Goal: Information Seeking & Learning: Compare options

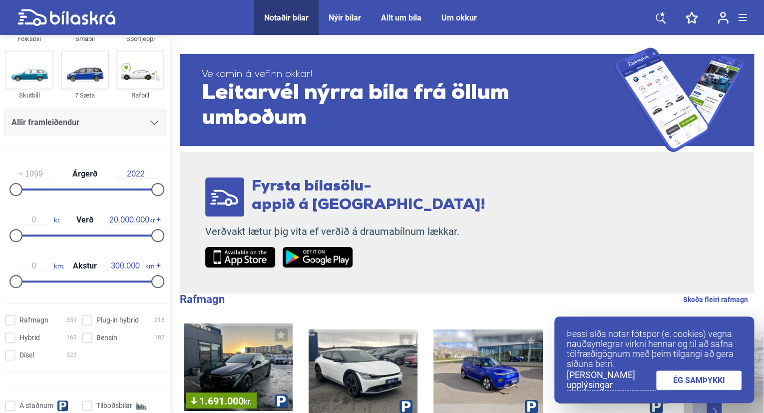
scroll to position [65, 0]
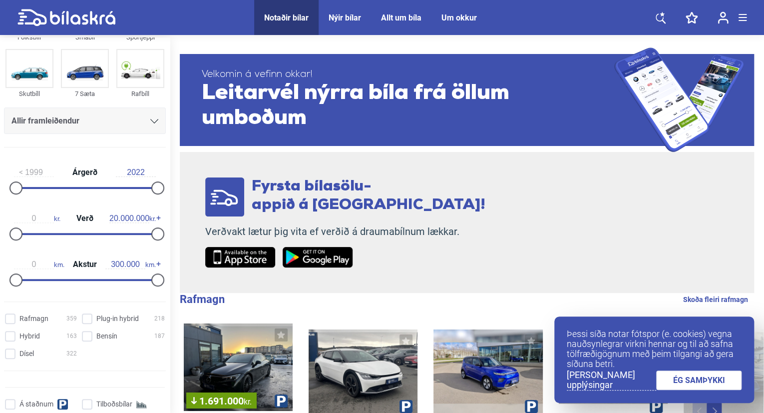
click at [85, 124] on div "Allir framleiðendur" at bounding box center [84, 121] width 147 height 14
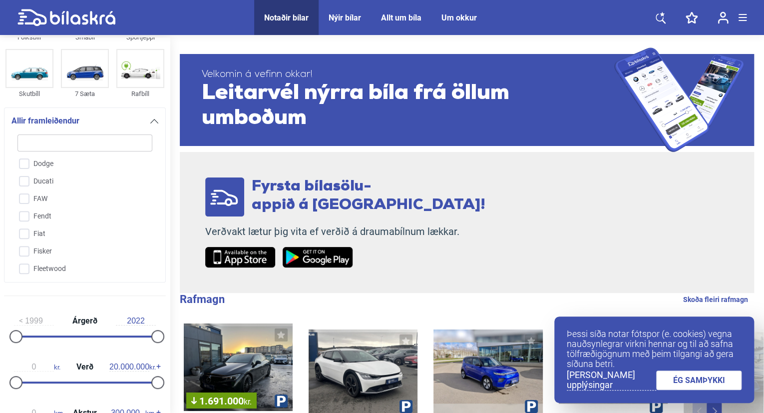
scroll to position [599, 0]
type input "r"
checkbox input "false"
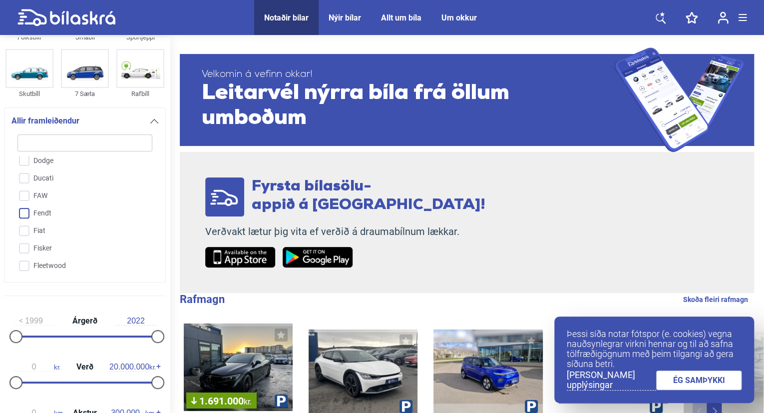
checkbox input "false"
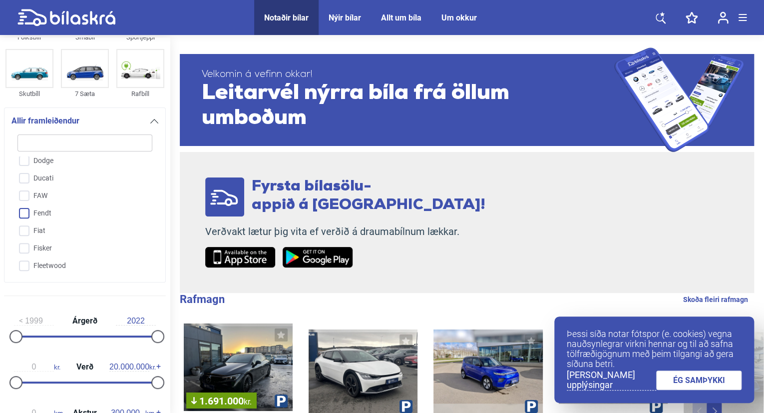
checkbox input "false"
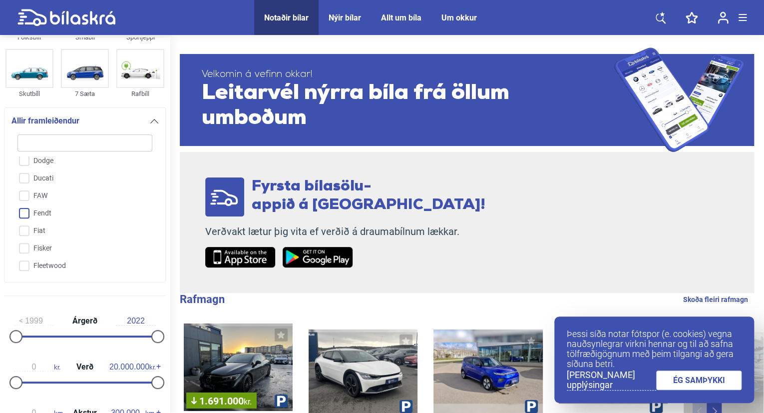
checkbox input "false"
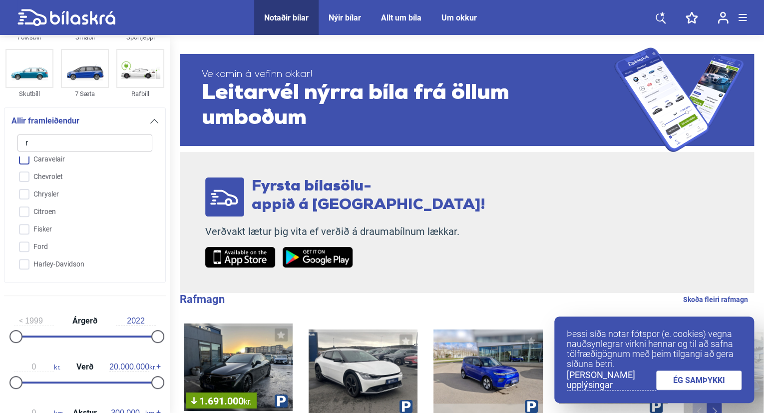
checkbox input "false"
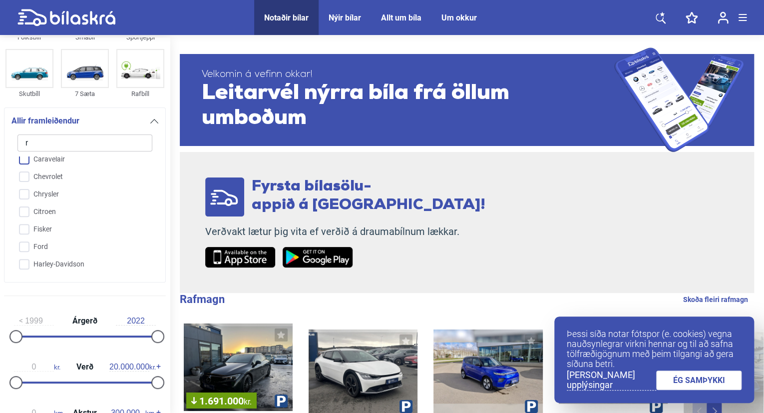
checkbox input "false"
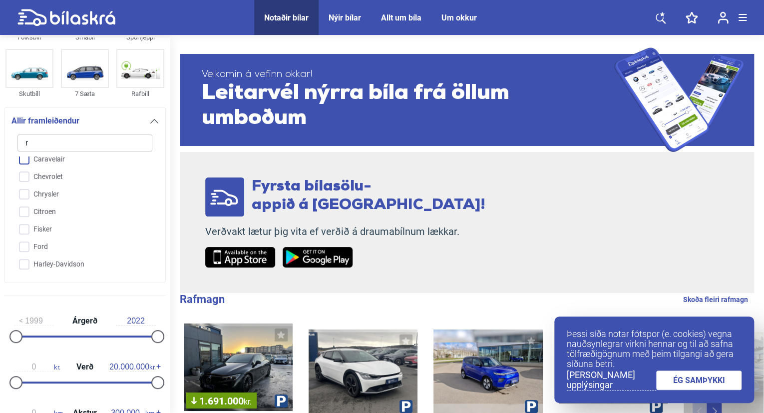
checkbox input "false"
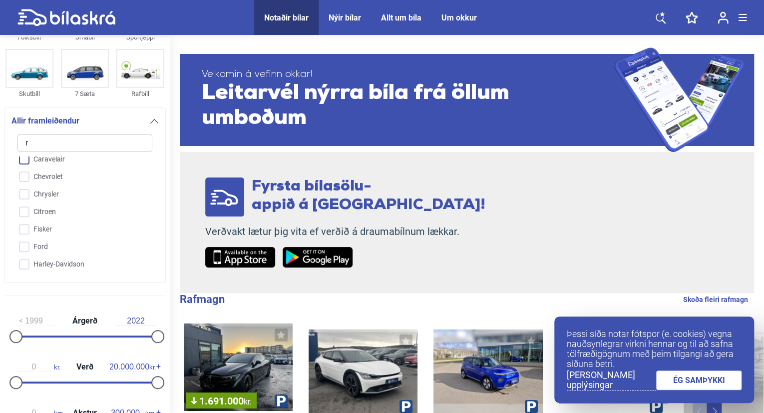
checkbox input "false"
type input "f"
checkbox input "false"
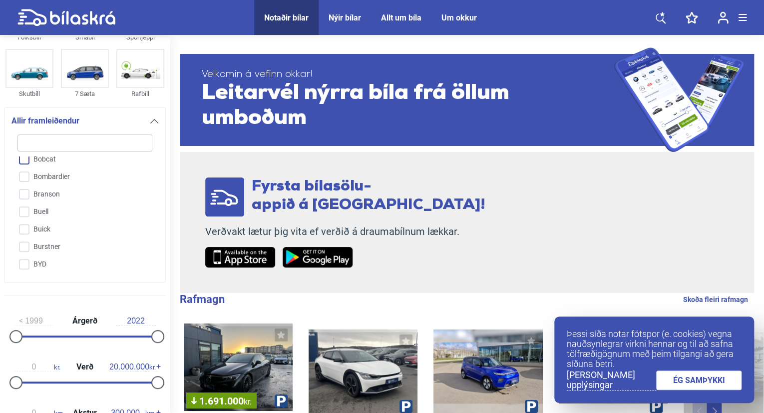
checkbox input "false"
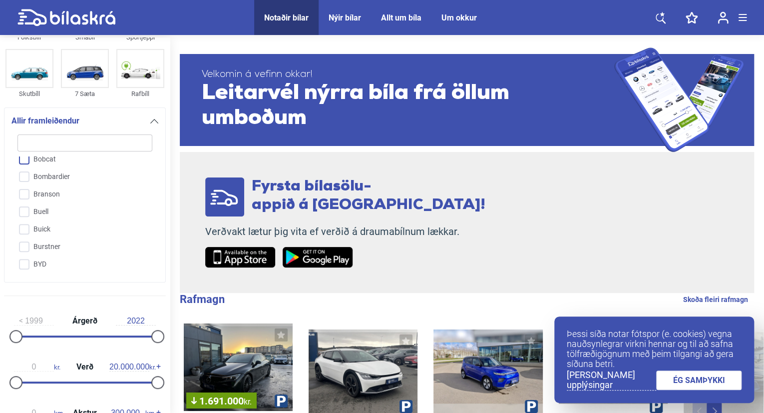
checkbox input "false"
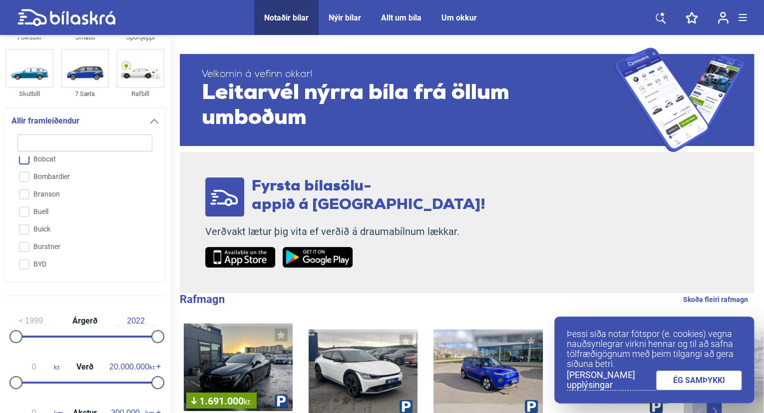
checkbox input "false"
type input "f"
click at [27, 194] on input "Ford" at bounding box center [78, 197] width 136 height 17
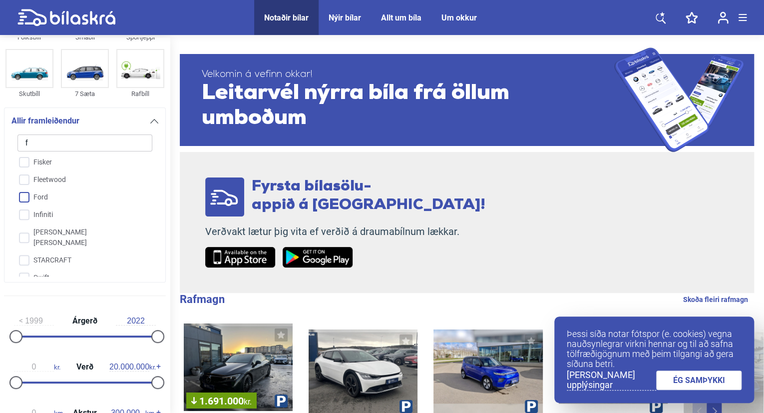
checkbox input "true"
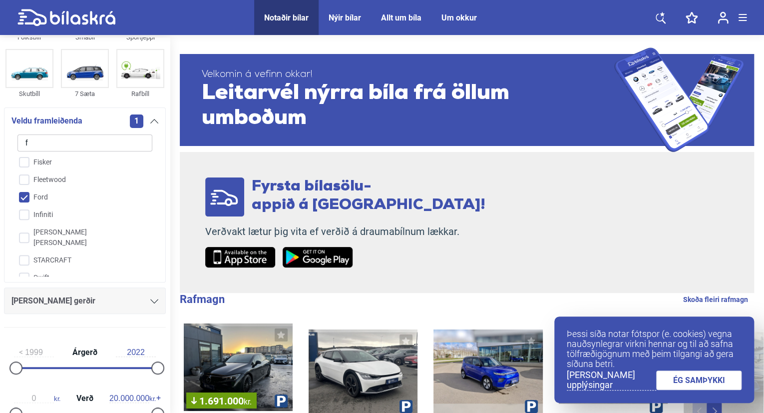
click at [341, 206] on span "Fyrsta bílasölu- appið á [GEOGRAPHIC_DATA]!" at bounding box center [369, 196] width 234 height 34
click at [153, 118] on div "1" at bounding box center [144, 120] width 28 height 13
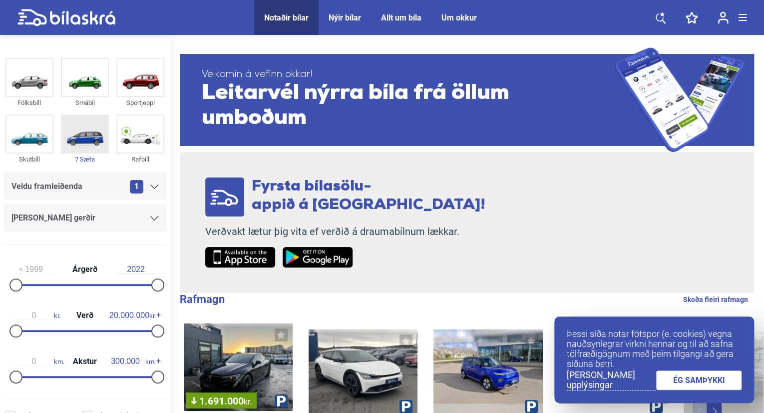
click at [77, 130] on img at bounding box center [85, 133] width 46 height 37
click at [150, 216] on icon at bounding box center [154, 218] width 8 height 4
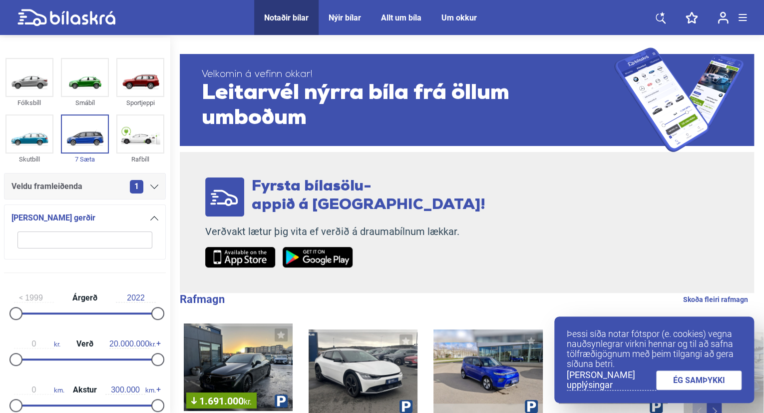
click at [150, 216] on div at bounding box center [154, 218] width 8 height 8
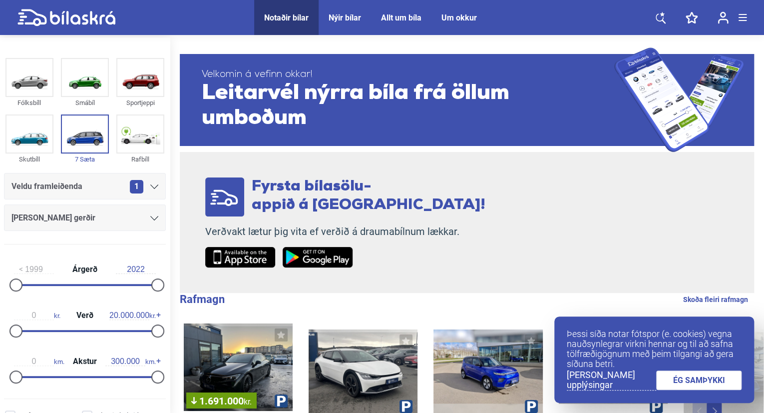
scroll to position [222, 0]
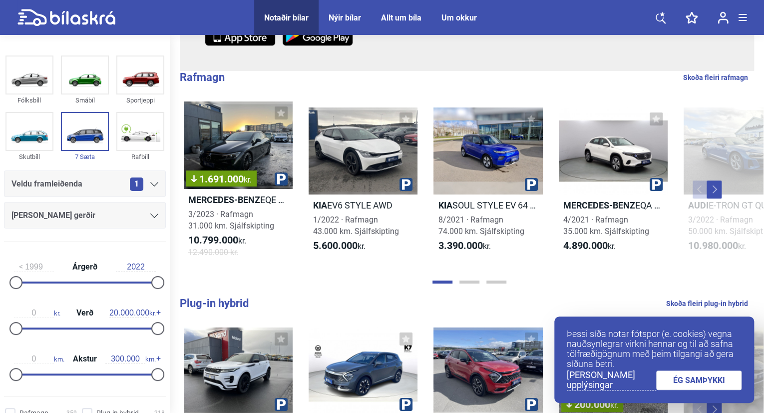
click at [698, 379] on link "ÉG SAMÞYKKI" at bounding box center [699, 379] width 86 height 19
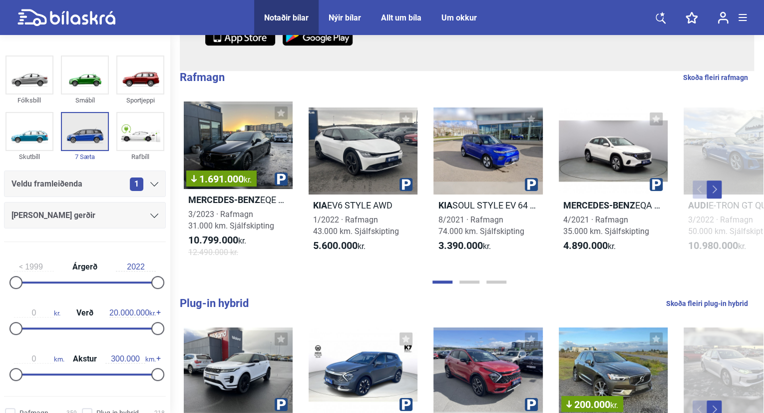
click at [71, 133] on img at bounding box center [85, 131] width 46 height 37
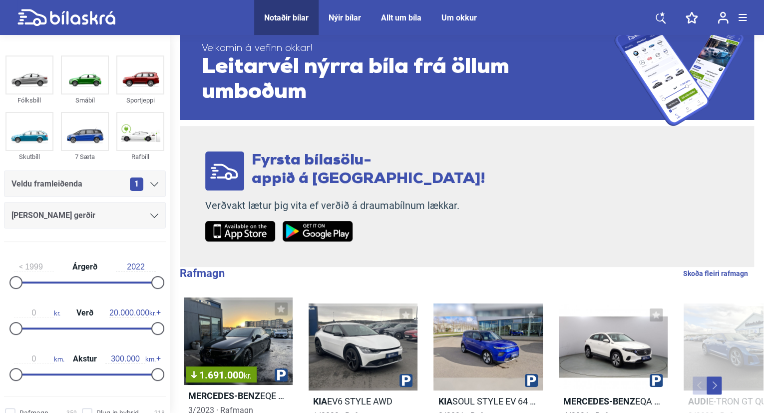
click at [86, 187] on div "Veldu framleiðenda 1" at bounding box center [84, 184] width 147 height 14
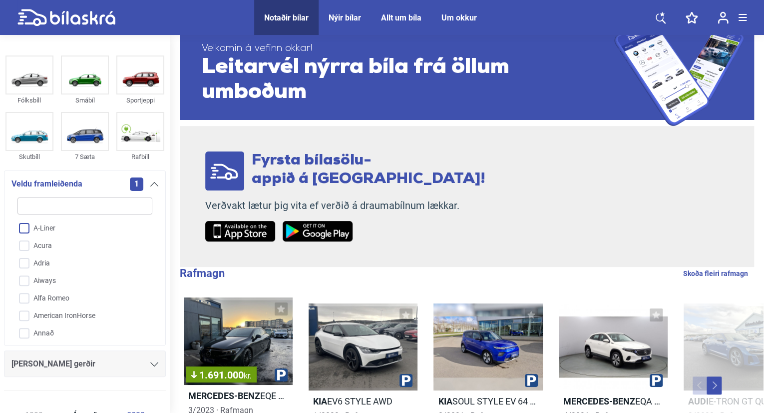
type input "f"
checkbox input "false"
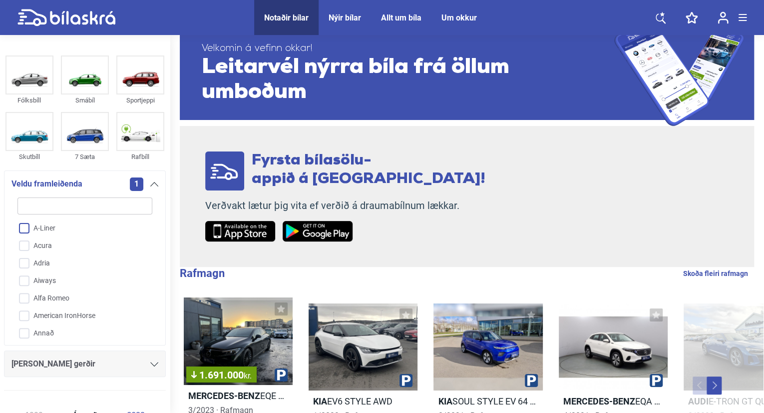
checkbox input "false"
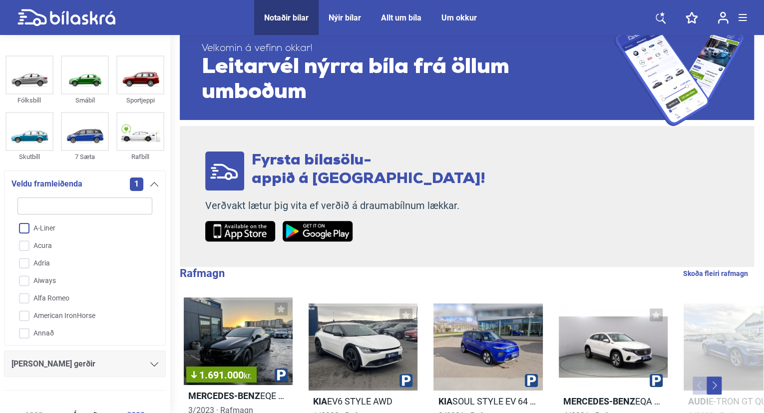
checkbox input "true"
checkbox input "false"
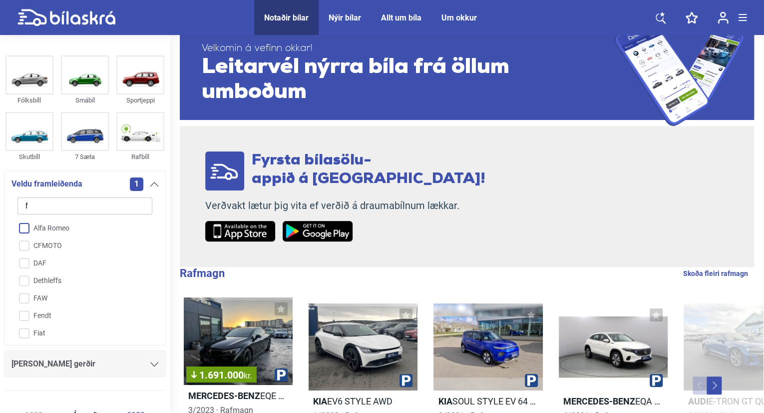
type input "fo"
checkbox input "true"
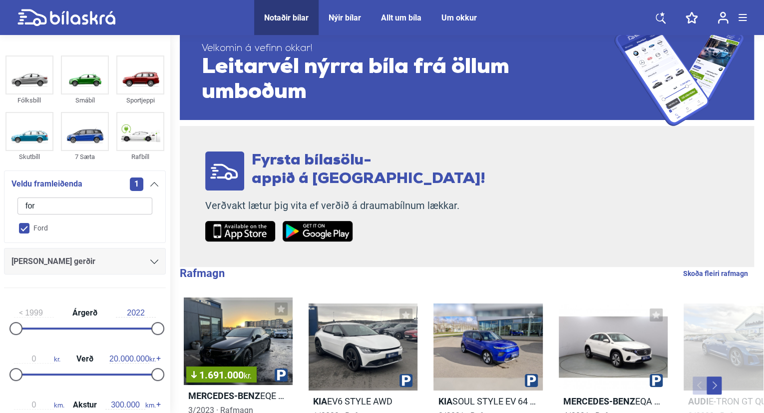
type input "for"
click at [28, 226] on input "Ford" at bounding box center [78, 228] width 136 height 17
checkbox input "false"
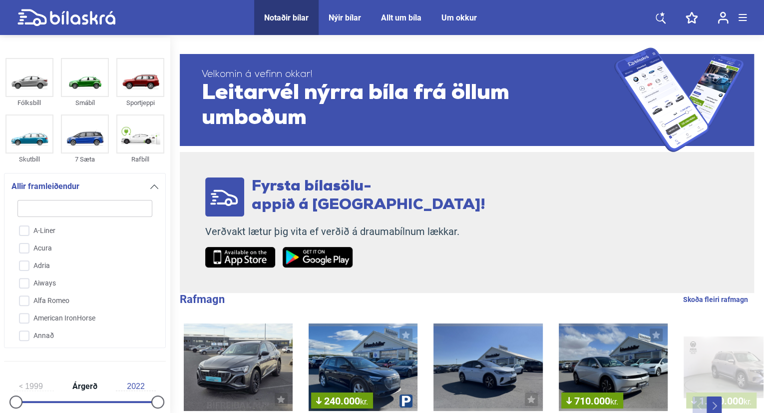
click at [83, 202] on input "search" at bounding box center [84, 208] width 135 height 17
type input "f"
checkbox input "false"
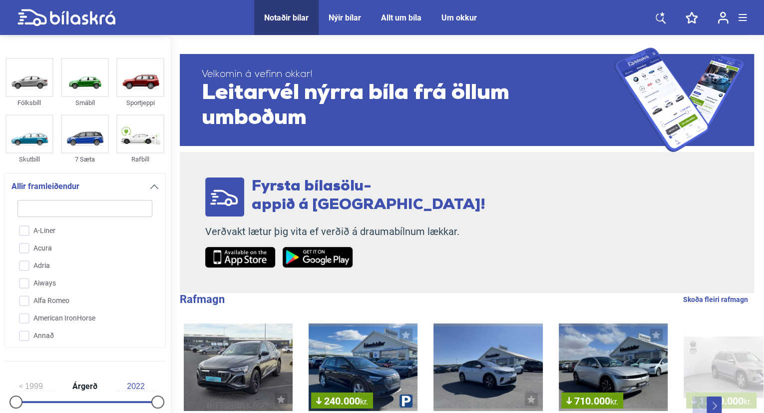
checkbox input "false"
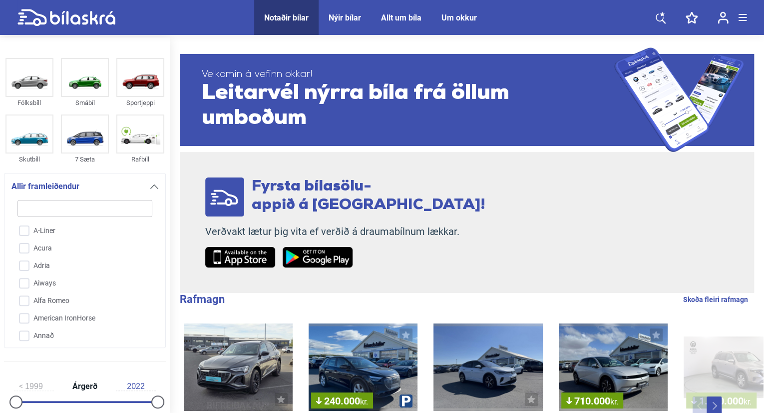
checkbox input "false"
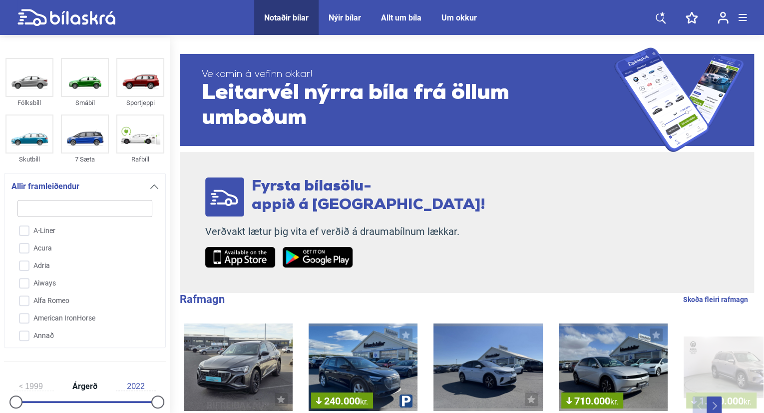
checkbox input "false"
type input "fo"
checkbox input "false"
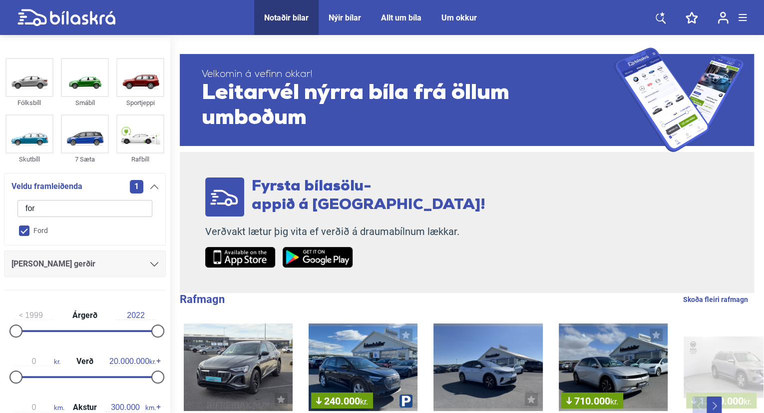
type input "ford"
checkbox input "true"
checkbox input "false"
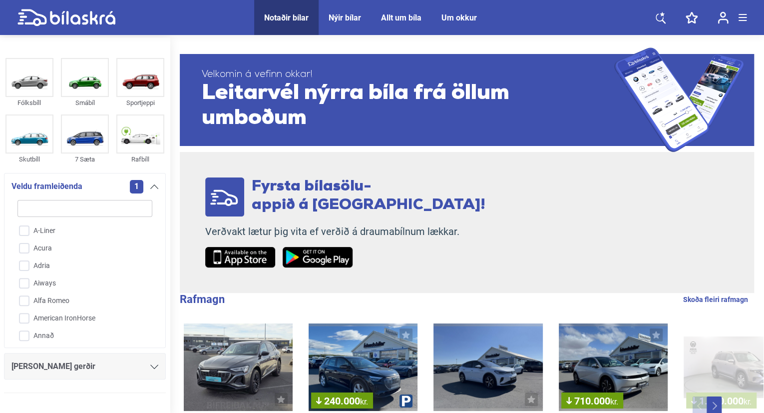
type input "f"
checkbox input "false"
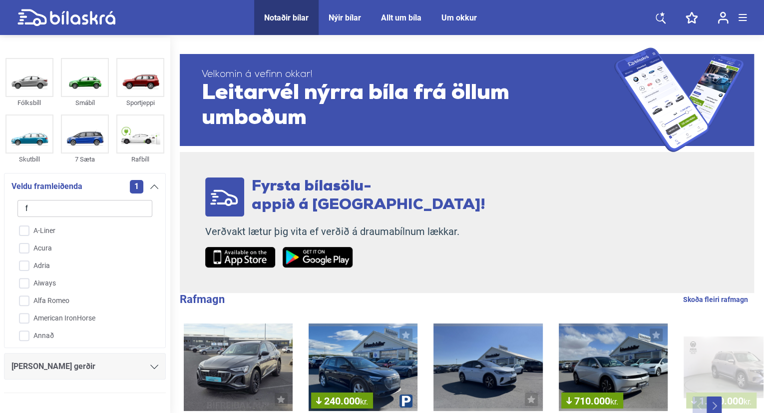
checkbox input "false"
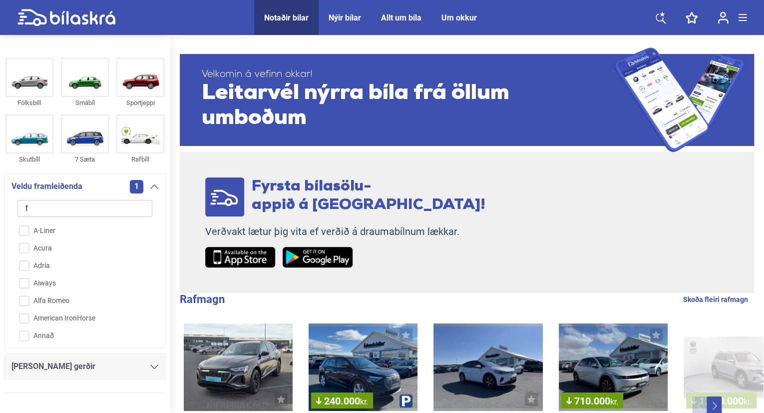
checkbox input "true"
checkbox input "false"
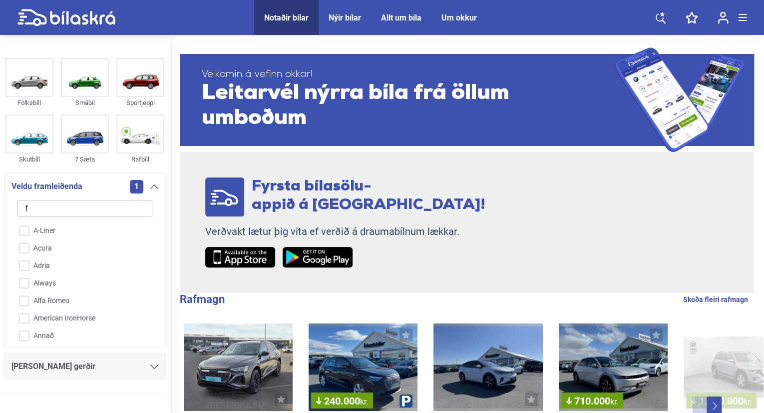
type input "fo"
checkbox input "true"
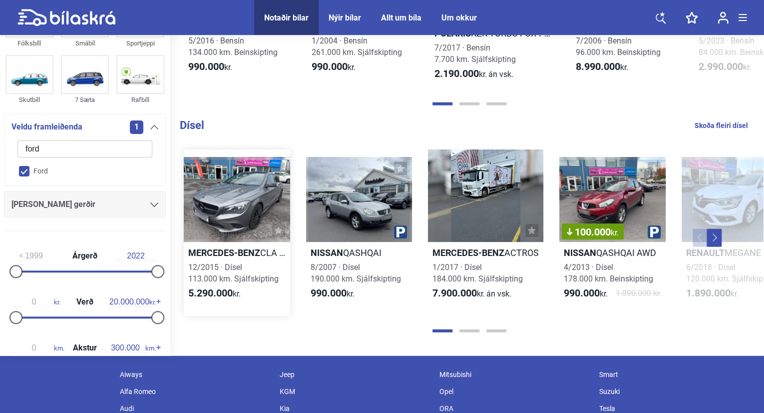
type input "ford"
click at [246, 258] on b "Mercedes-Benz" at bounding box center [224, 252] width 72 height 10
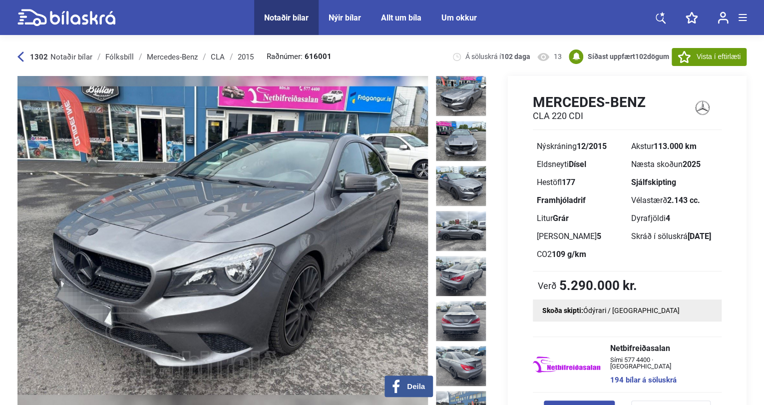
scroll to position [0, 1]
click at [456, 100] on img at bounding box center [461, 96] width 50 height 40
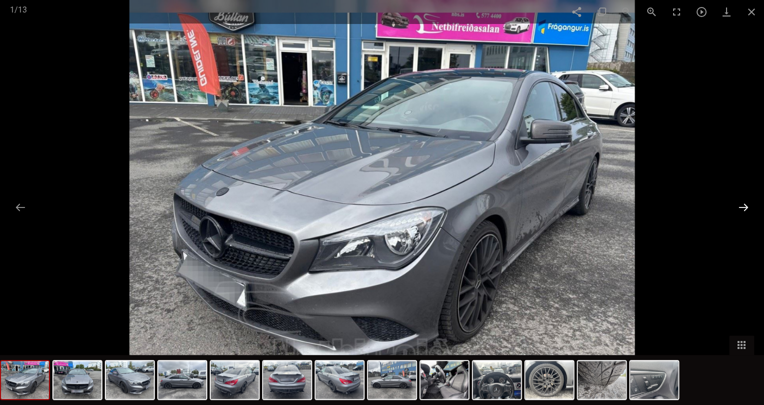
click at [741, 200] on button at bounding box center [743, 206] width 21 height 19
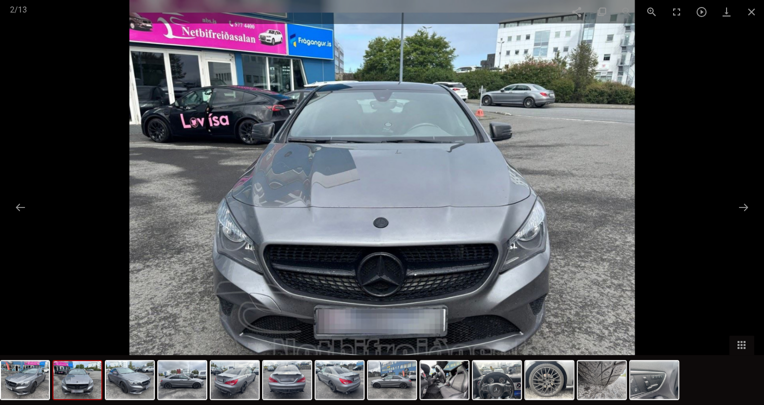
drag, startPoint x: 743, startPoint y: 204, endPoint x: 509, endPoint y: 304, distance: 253.7
click at [509, 304] on img at bounding box center [382, 202] width 506 height 405
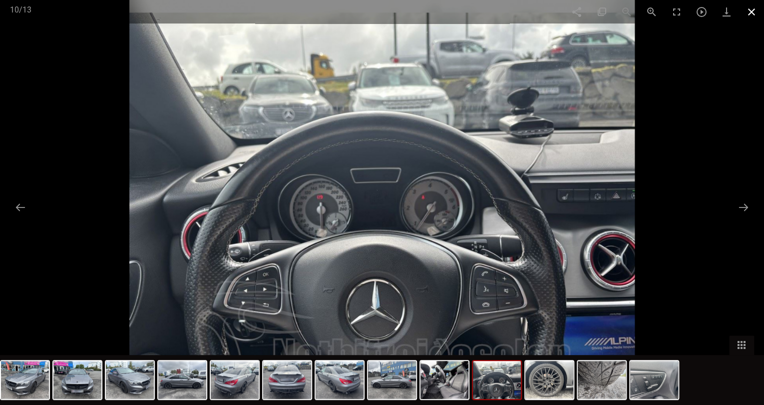
click at [747, 12] on span at bounding box center [751, 11] width 25 height 23
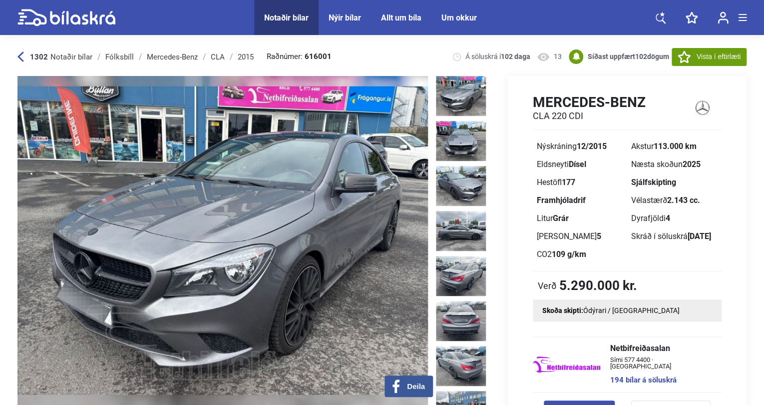
click at [61, 55] on span "Notaðir bílar" at bounding box center [71, 56] width 42 height 9
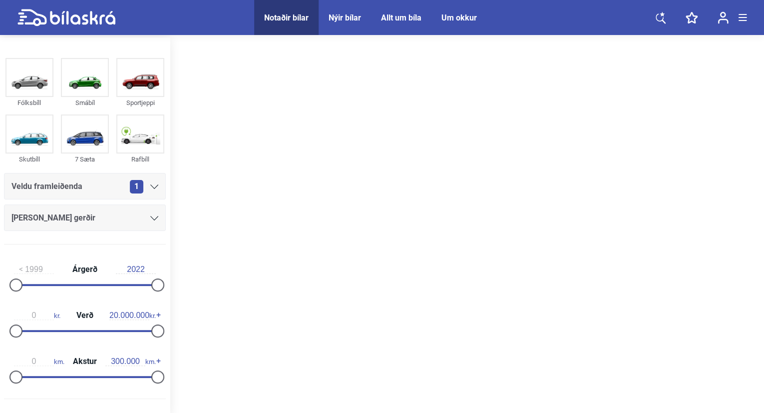
click at [328, 25] on span "Nýir bílar" at bounding box center [345, 17] width 52 height 35
click at [296, 15] on div "Notaðir bílar" at bounding box center [286, 17] width 44 height 9
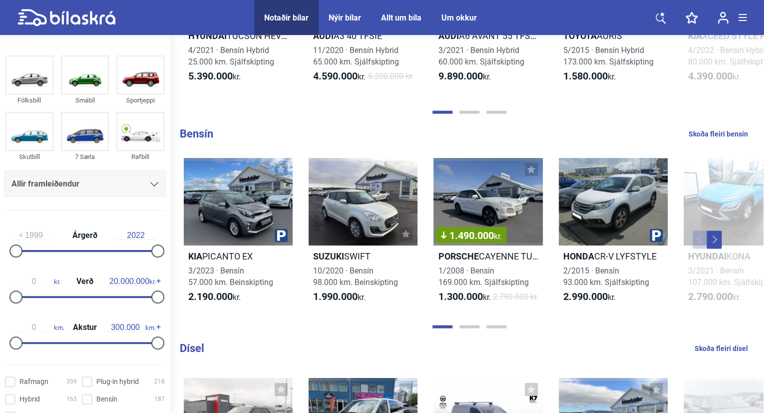
scroll to position [816, 0]
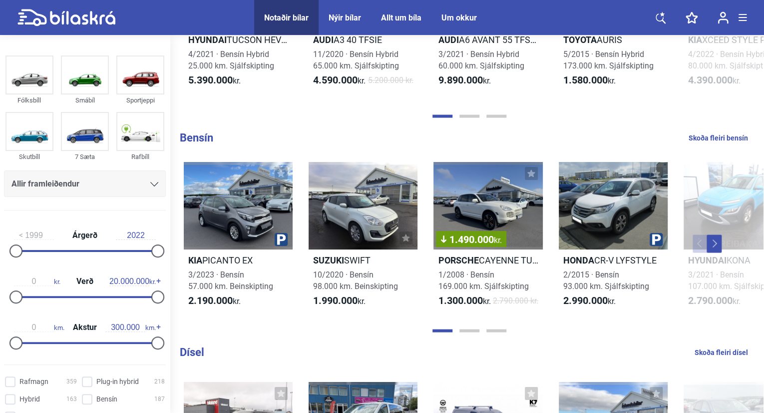
click at [725, 144] on link "Skoða fleiri bensín" at bounding box center [718, 137] width 59 height 13
checkbox input "true"
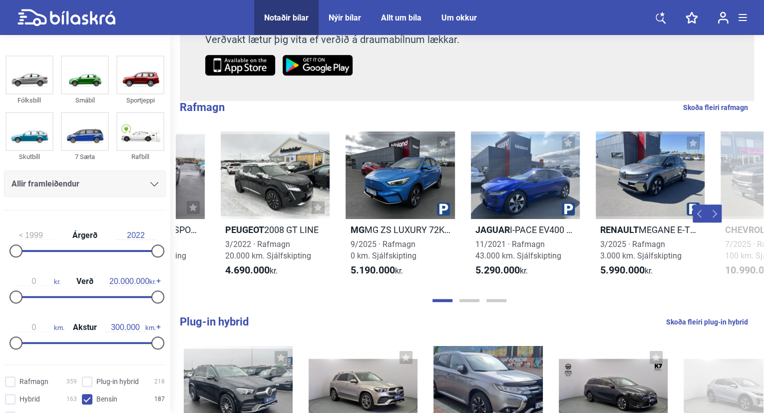
scroll to position [192, 0]
click at [128, 187] on div "Allir framleiðendur" at bounding box center [84, 184] width 147 height 14
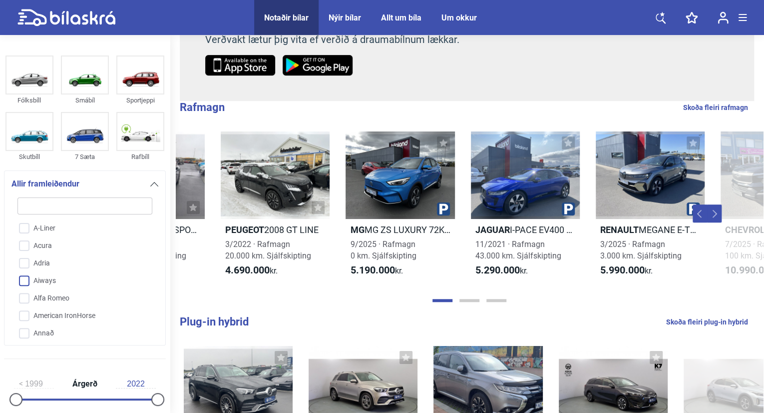
drag, startPoint x: 95, startPoint y: 262, endPoint x: 59, endPoint y: 286, distance: 43.4
click at [59, 286] on div "A-Liner Acura Adria Aiways Alfa Romeo American IronHorse Annað Aprilia Arctic C…" at bounding box center [85, 279] width 140 height 120
click at [59, 286] on input "Aiways" at bounding box center [78, 280] width 136 height 17
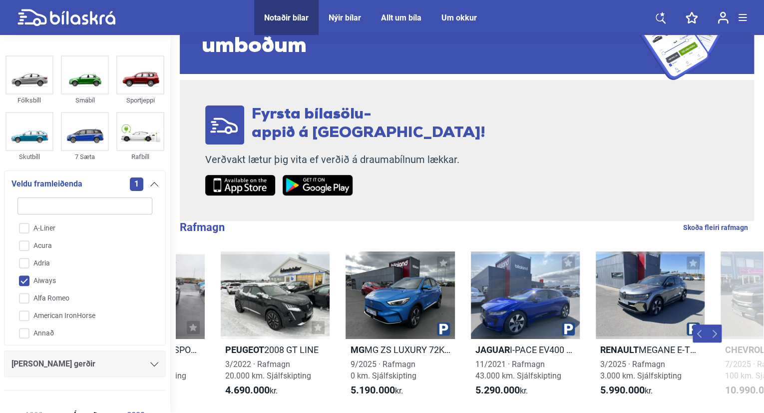
scroll to position [11, 0]
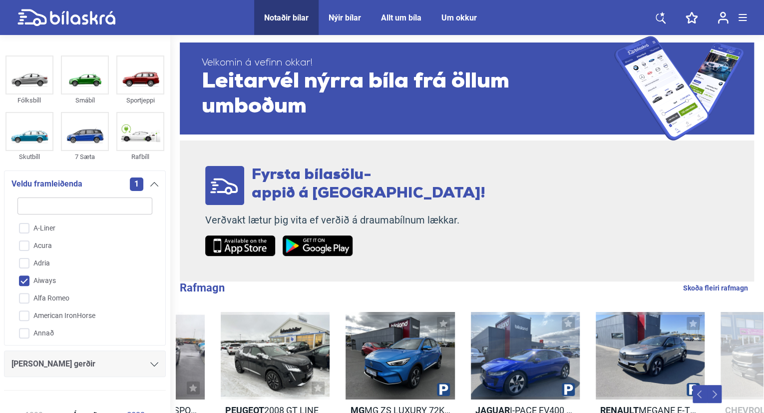
click at [59, 286] on input "Aiways" at bounding box center [78, 280] width 136 height 17
checkbox input "false"
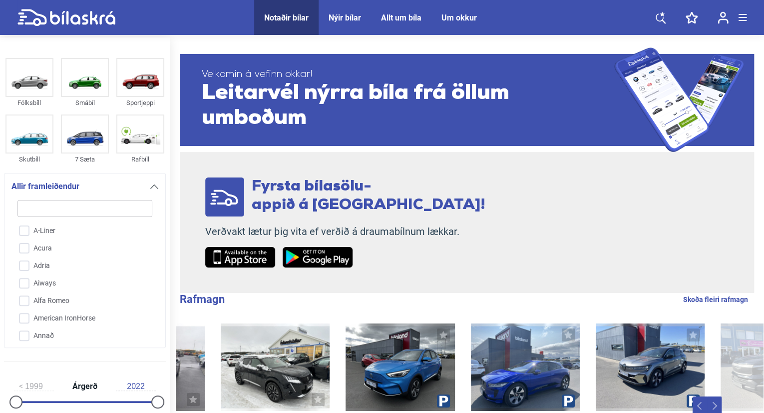
click at [101, 214] on input "search" at bounding box center [84, 208] width 135 height 17
type input "f"
checkbox input "false"
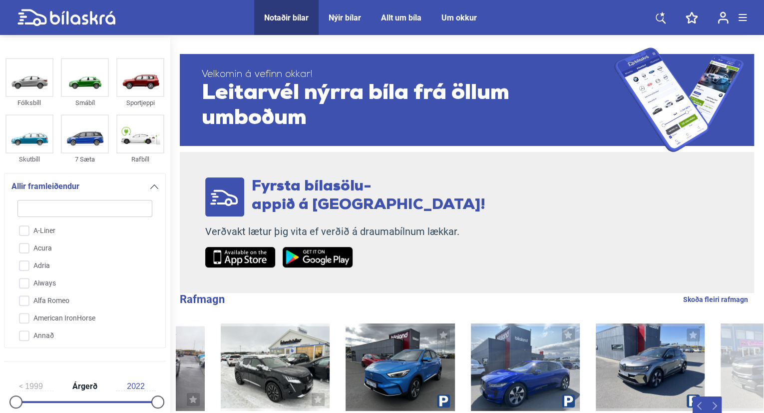
checkbox input "false"
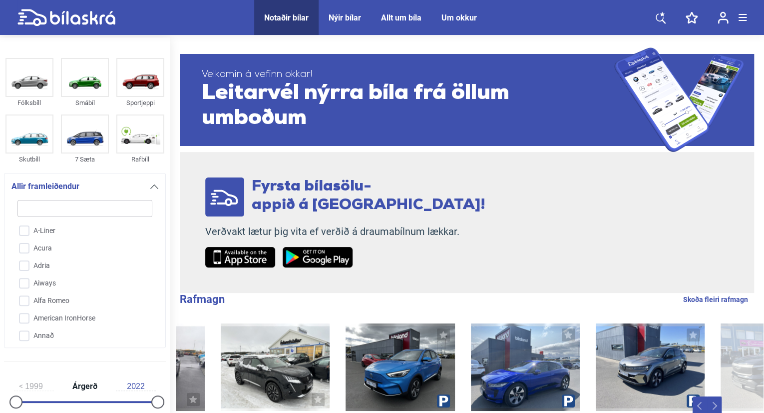
checkbox input "false"
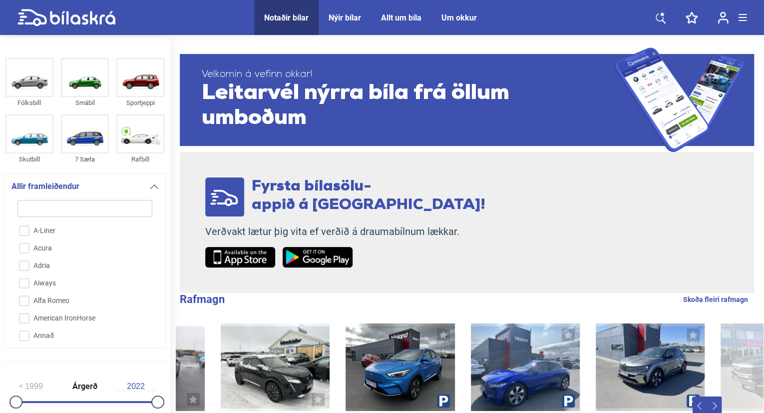
checkbox input "false"
type input "fo"
checkbox input "false"
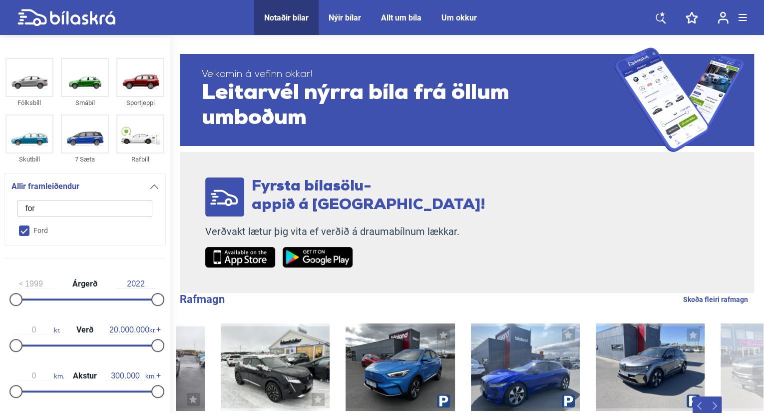
type input "ford"
checkbox input "true"
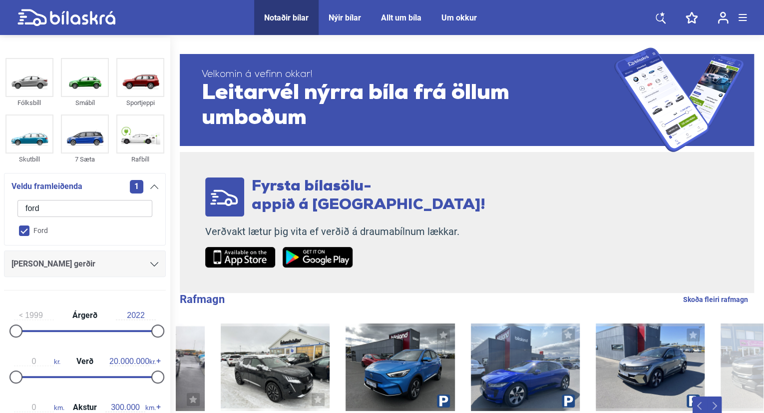
checkbox input "false"
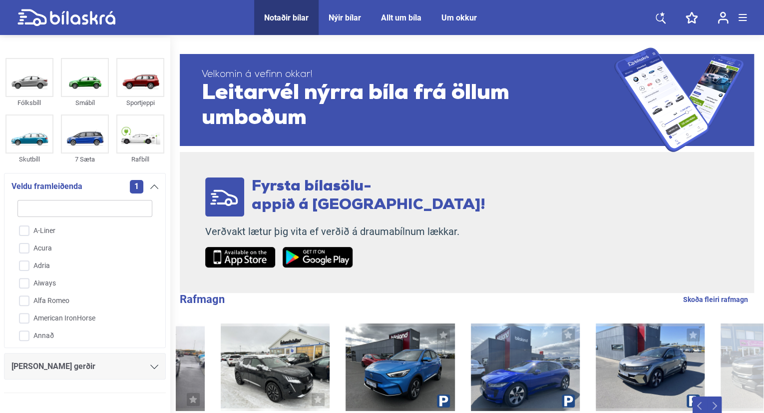
click at [354, 19] on div "Nýir bílar" at bounding box center [345, 17] width 32 height 9
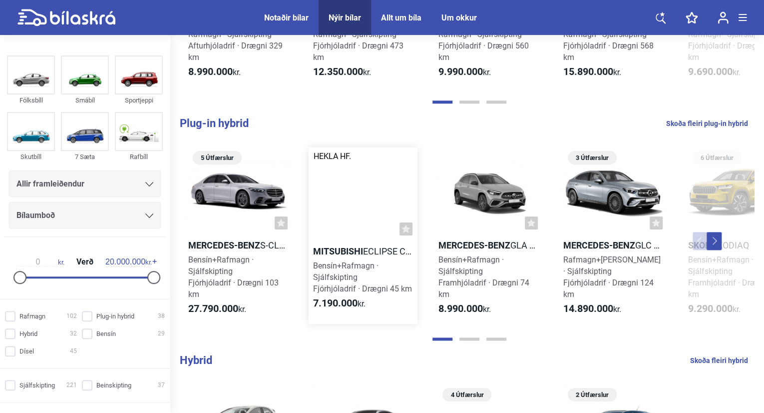
scroll to position [403, 0]
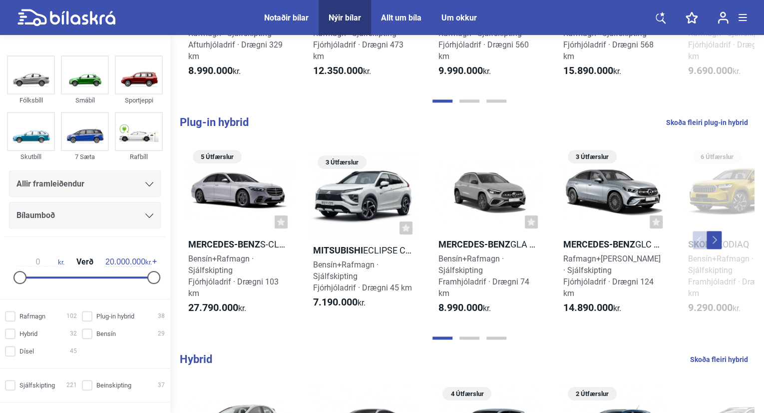
click at [336, 365] on h1 "Hybrid Skoða fleiri hybrid" at bounding box center [471, 359] width 583 height 13
click at [335, 364] on h1 "Hybrid Skoða fleiri hybrid" at bounding box center [471, 359] width 583 height 13
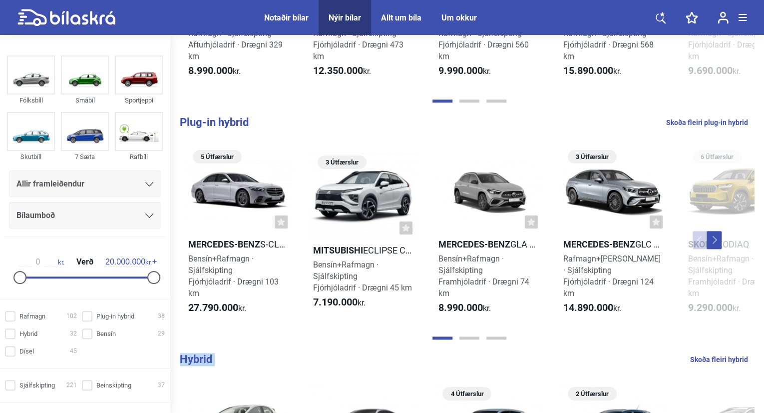
click at [335, 364] on h1 "Hybrid Skoða fleiri hybrid" at bounding box center [471, 359] width 583 height 13
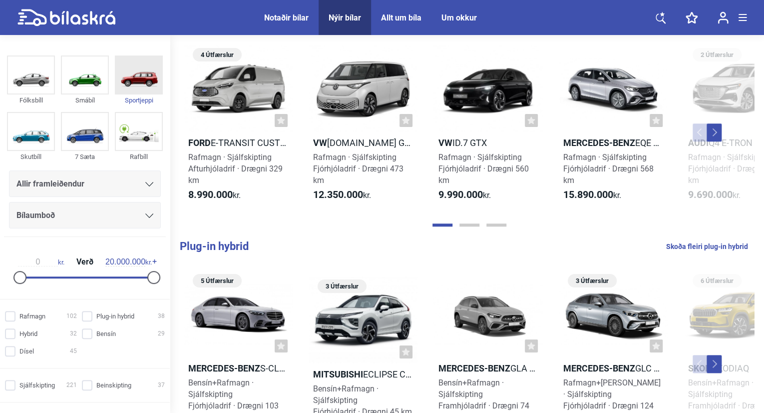
click at [140, 87] on img at bounding box center [139, 74] width 46 height 37
